Goal: Check status

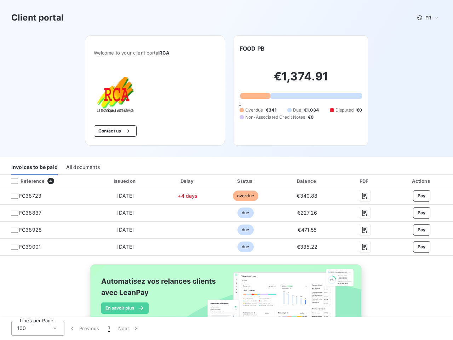
click at [226, 170] on div "Invoices to be paid All documents" at bounding box center [226, 167] width 453 height 15
click at [425, 18] on span "FR" at bounding box center [428, 18] width 6 height 6
click at [111, 131] on button "Contact us" at bounding box center [115, 130] width 43 height 11
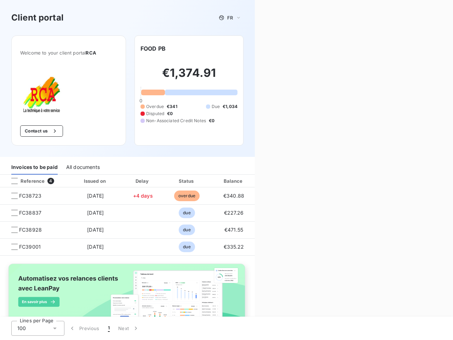
click at [34, 167] on div "Invoices to be paid" at bounding box center [34, 167] width 46 height 15
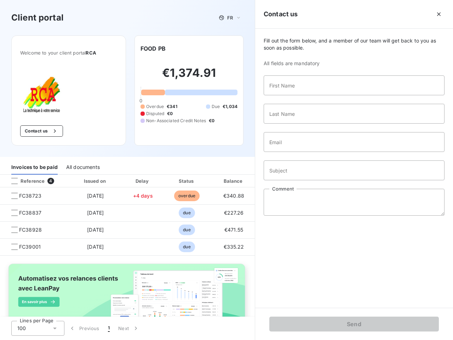
click at [82, 167] on div "All documents" at bounding box center [83, 167] width 34 height 15
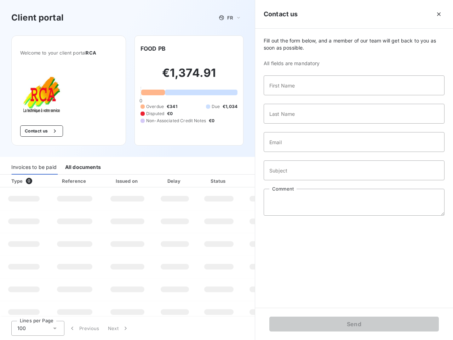
click at [45, 181] on div at bounding box center [42, 180] width 7 height 7
click at [15, 181] on div "Type 0" at bounding box center [26, 180] width 39 height 7
click at [123, 181] on div "Issued on" at bounding box center [127, 180] width 49 height 7
click at [185, 181] on div "Delay" at bounding box center [175, 180] width 40 height 7
